Goal: Task Accomplishment & Management: Use online tool/utility

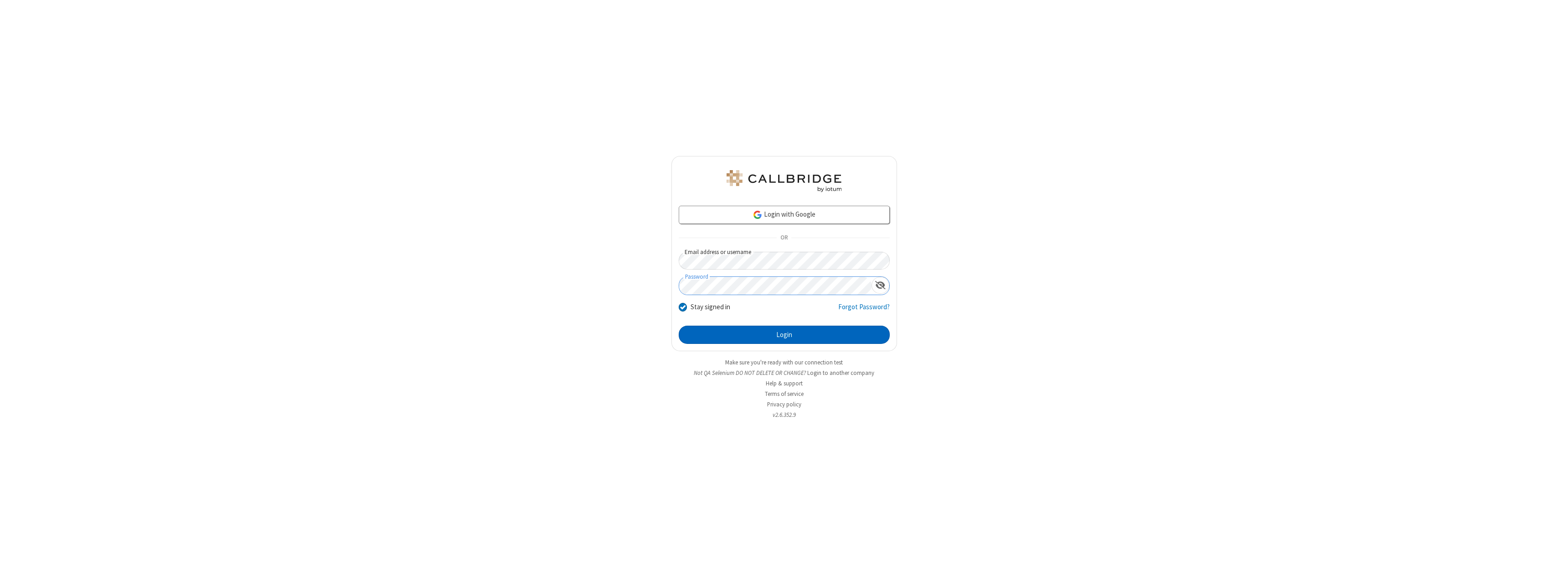
click at [784, 335] on button "Login" at bounding box center [784, 335] width 211 height 18
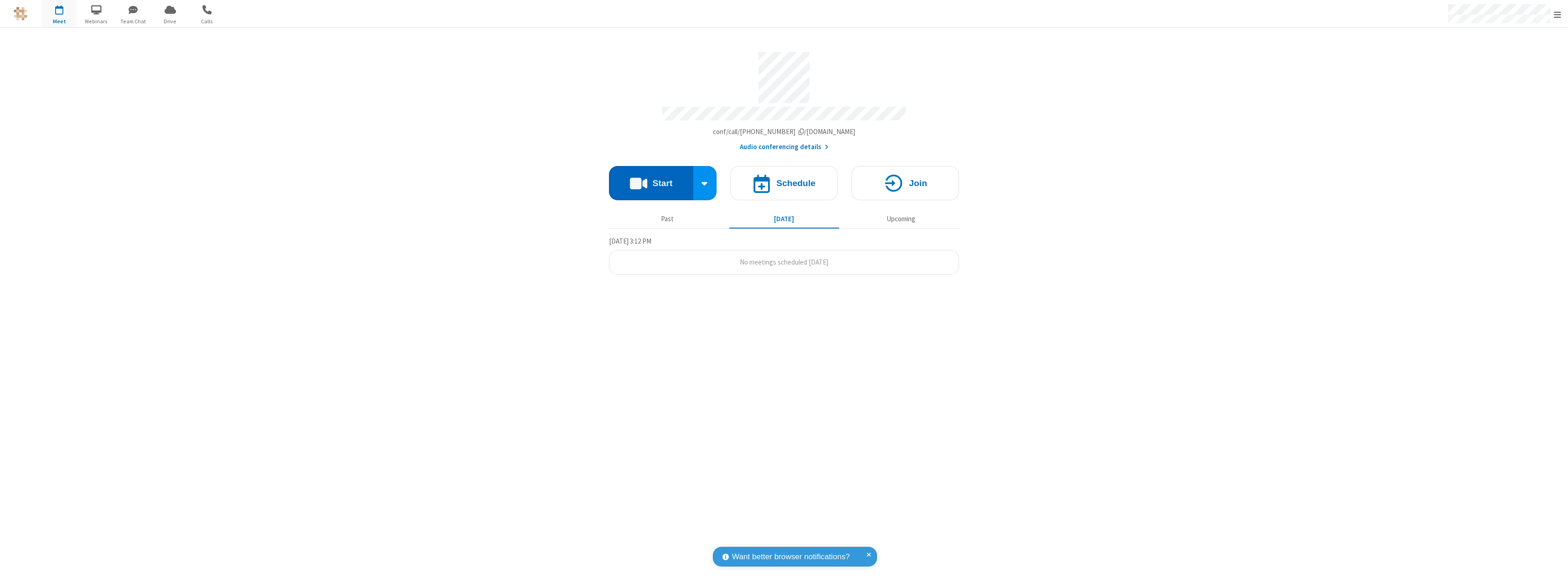
click at [651, 179] on button "Start" at bounding box center [651, 183] width 84 height 35
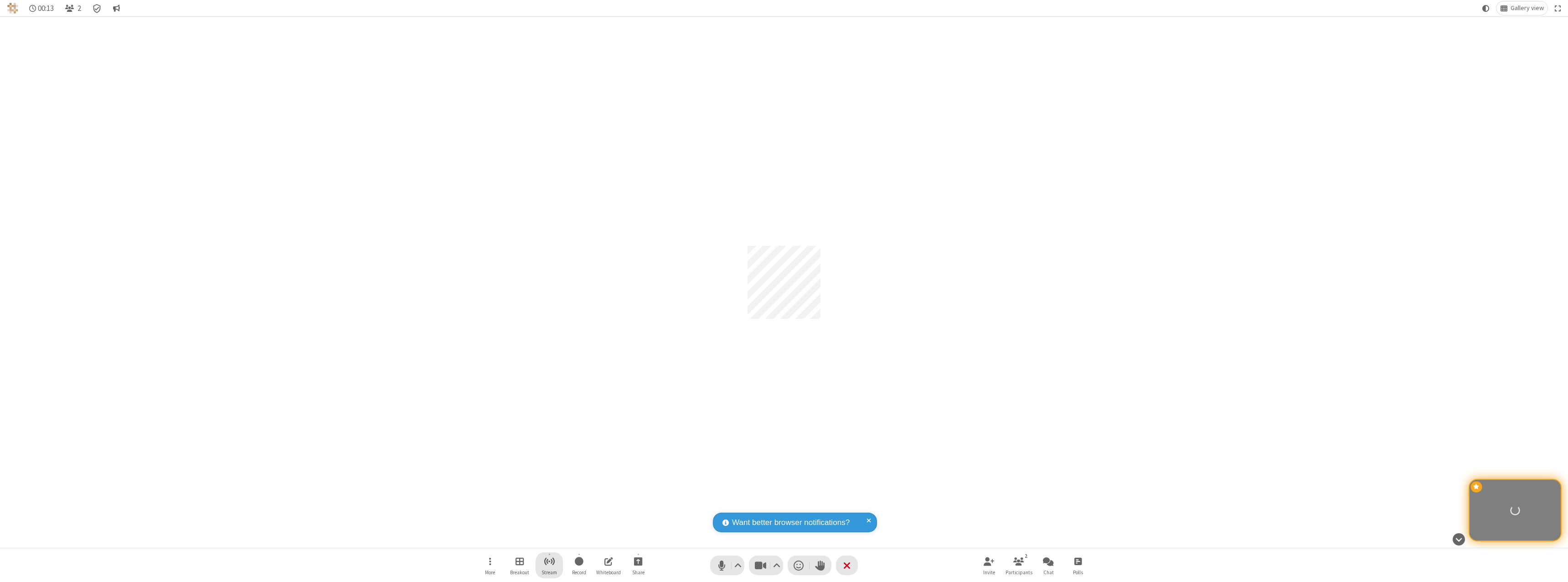
click at [549, 565] on span "Start streaming" at bounding box center [549, 562] width 11 height 11
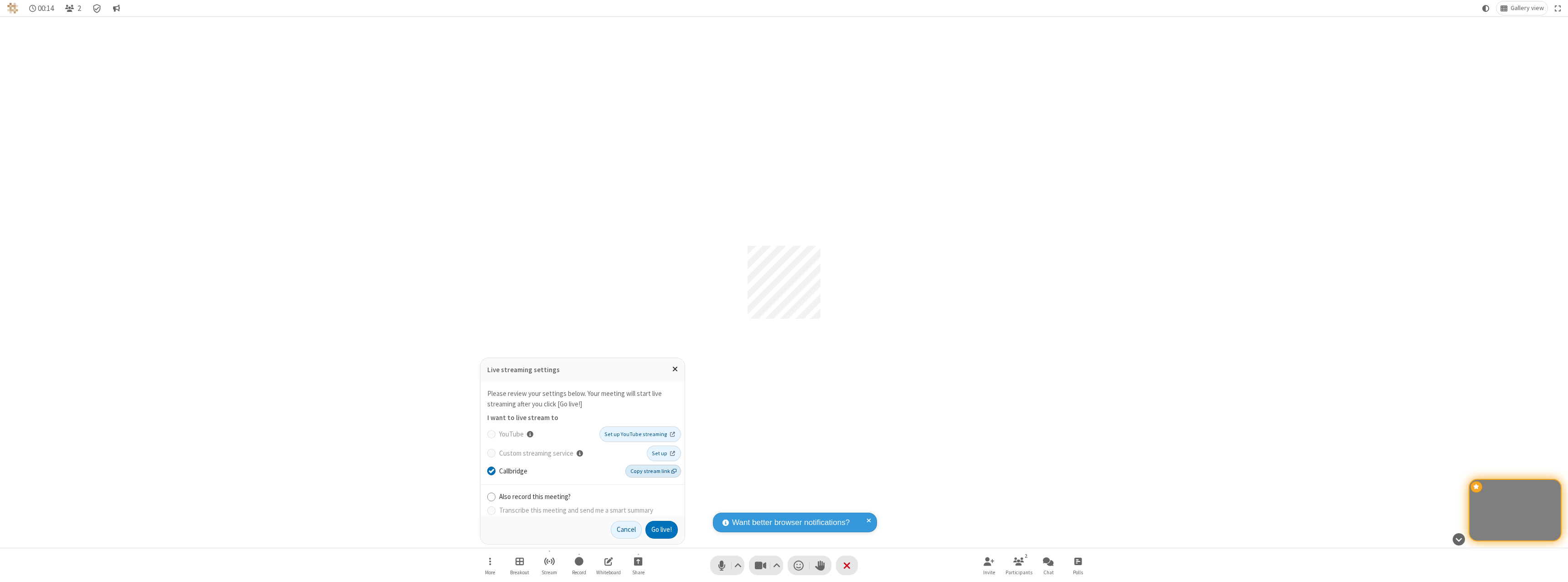
click at [654, 471] on span "Copy stream link" at bounding box center [653, 471] width 46 height 8
click at [661, 530] on button "Go live!" at bounding box center [662, 530] width 32 height 18
